Goal: Task Accomplishment & Management: Use online tool/utility

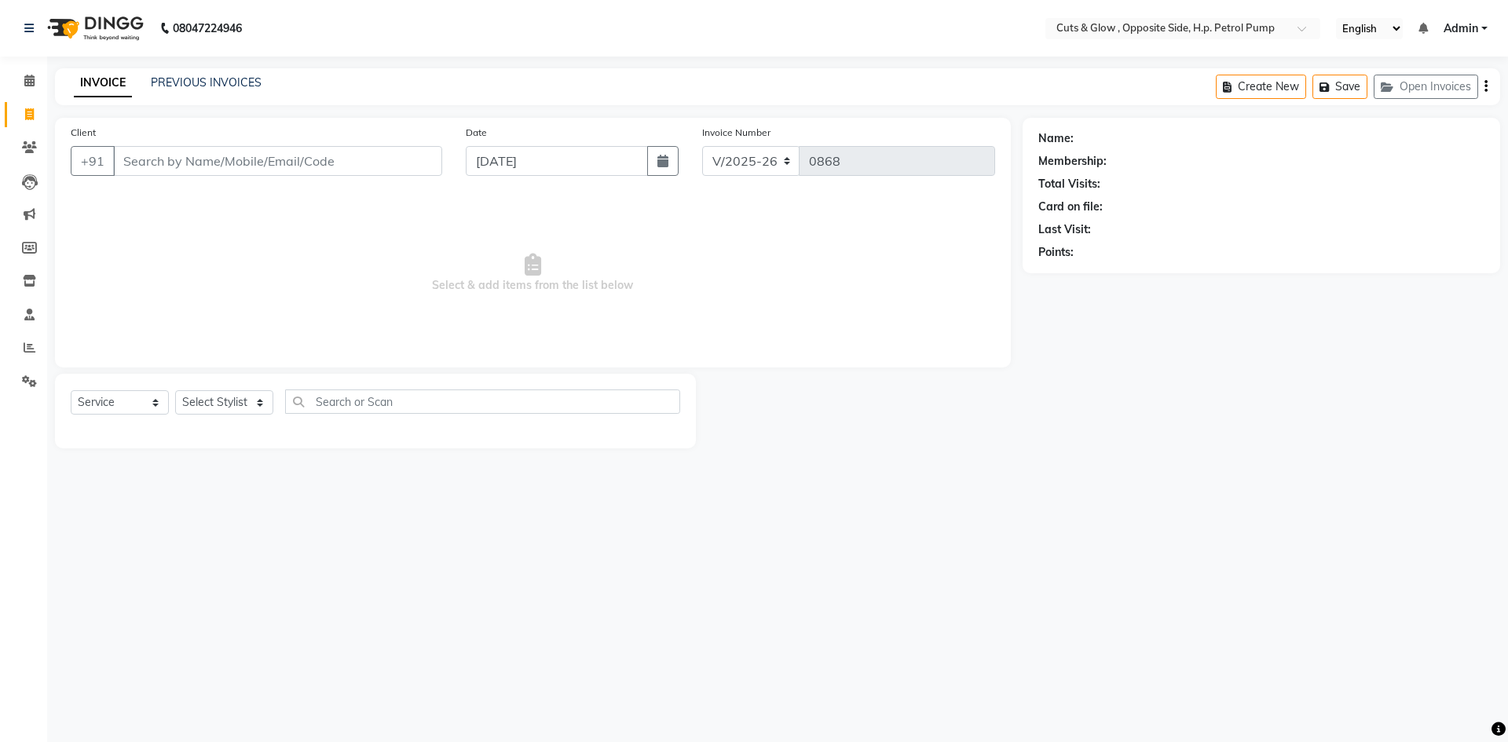
select select "6633"
select select "service"
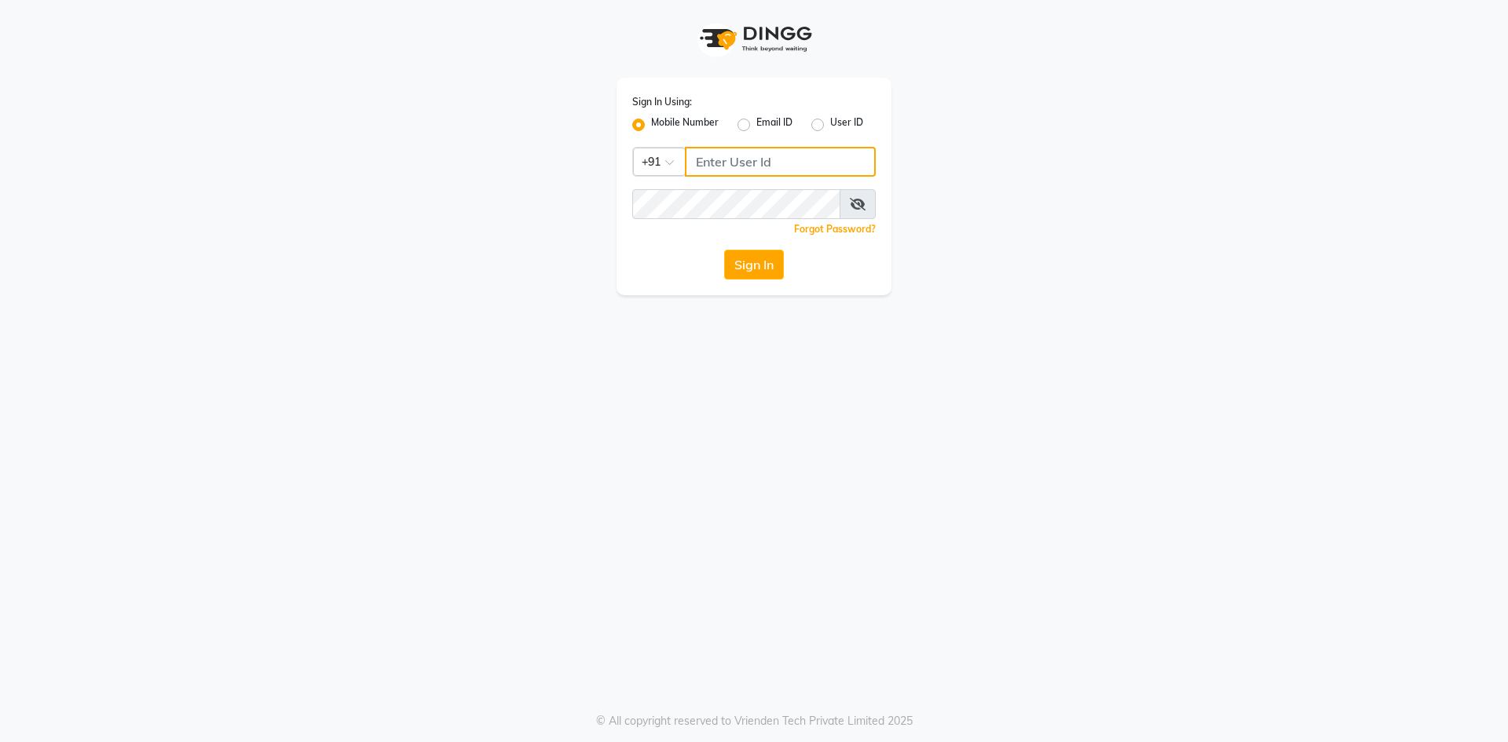
click at [756, 162] on input "Username" at bounding box center [780, 162] width 191 height 30
type input "7571900707"
click at [748, 260] on button "Sign In" at bounding box center [754, 265] width 60 height 30
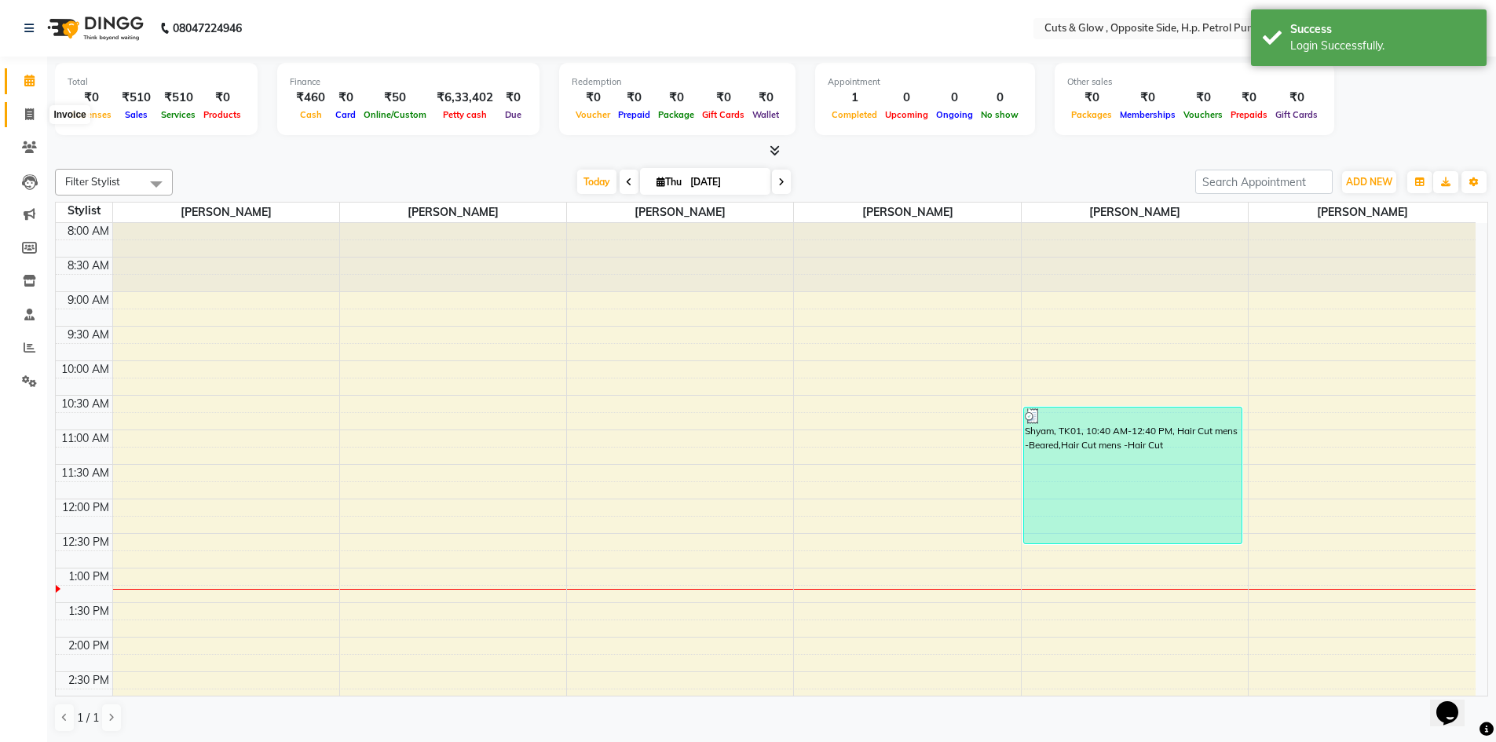
click at [21, 114] on span at bounding box center [29, 115] width 27 height 18
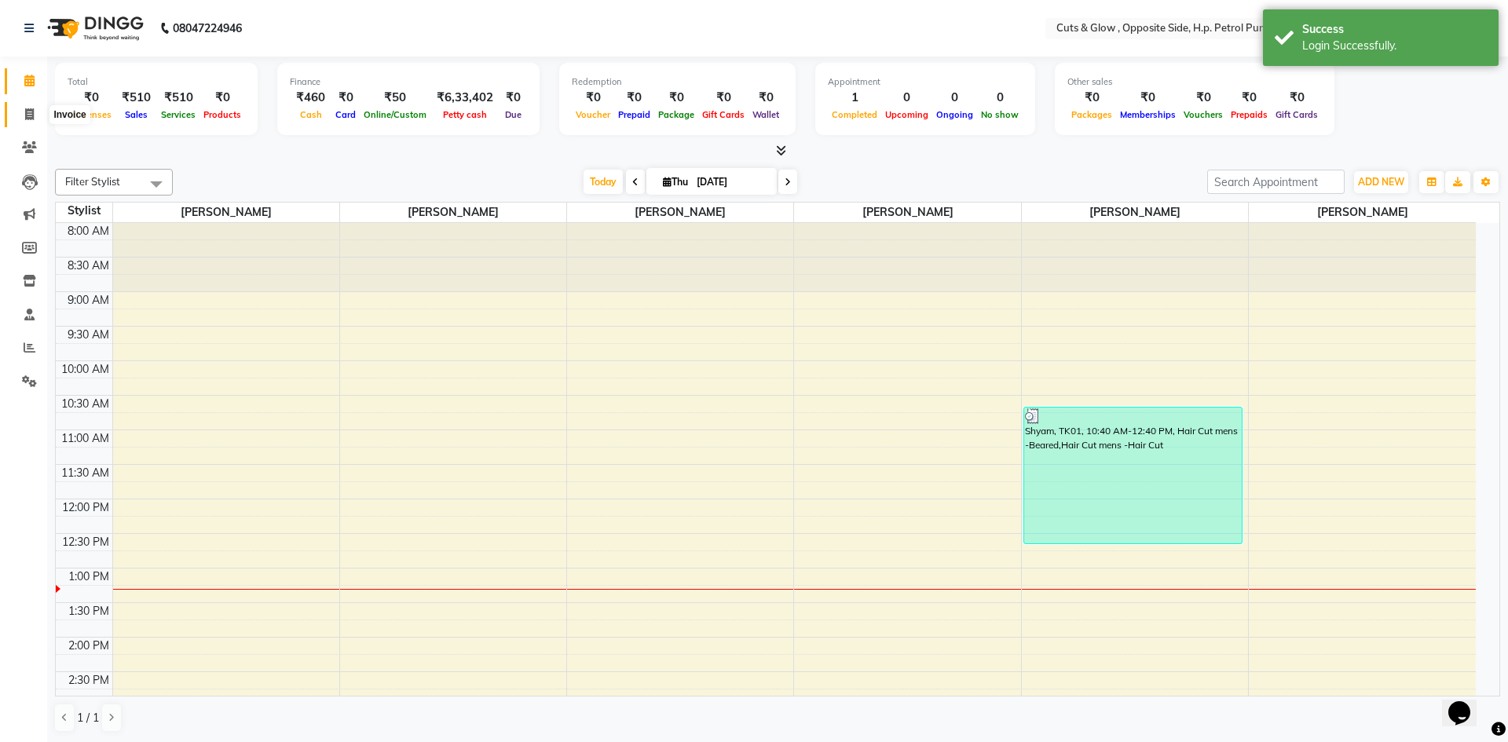
select select "6633"
select select "service"
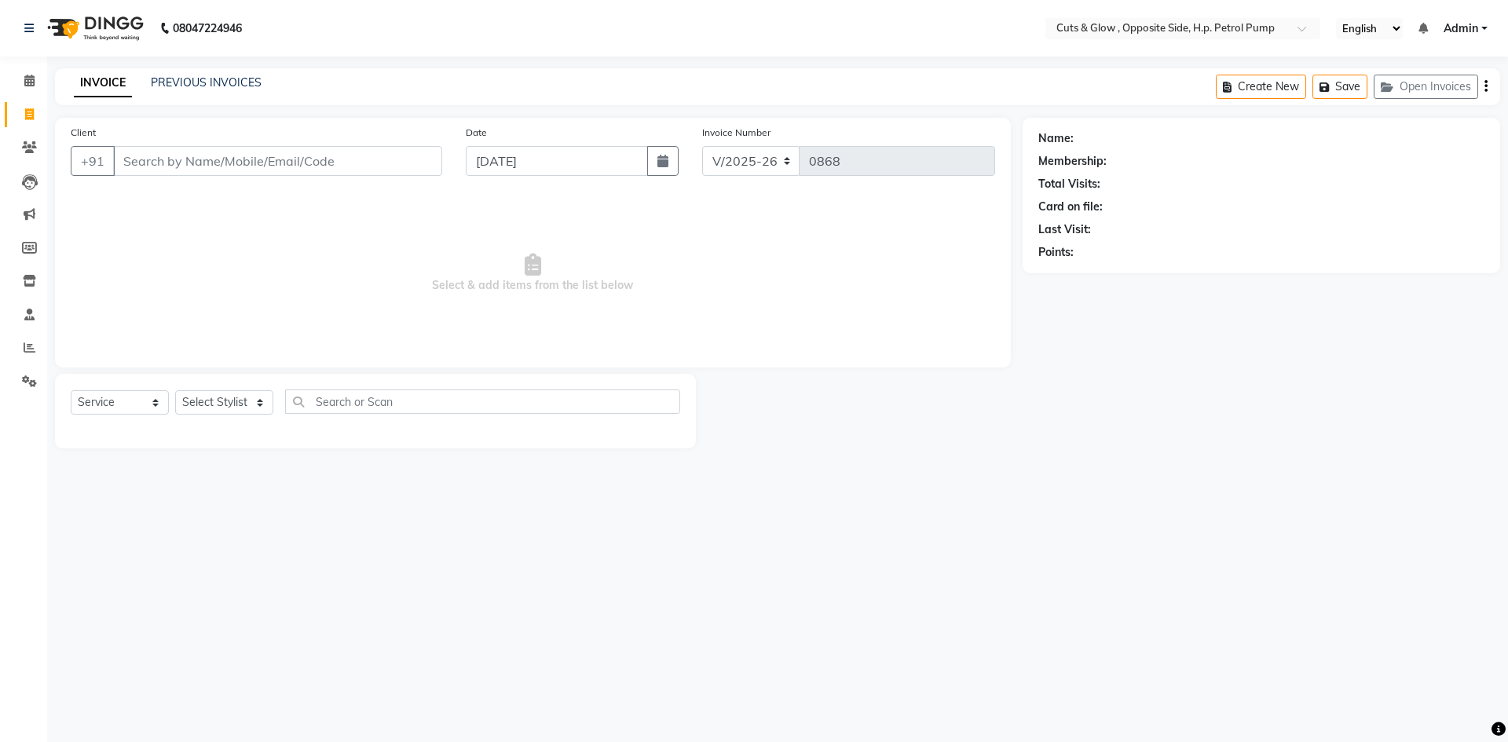
click at [281, 179] on div "Client +91" at bounding box center [256, 156] width 395 height 64
